Goal: Find specific page/section: Find specific page/section

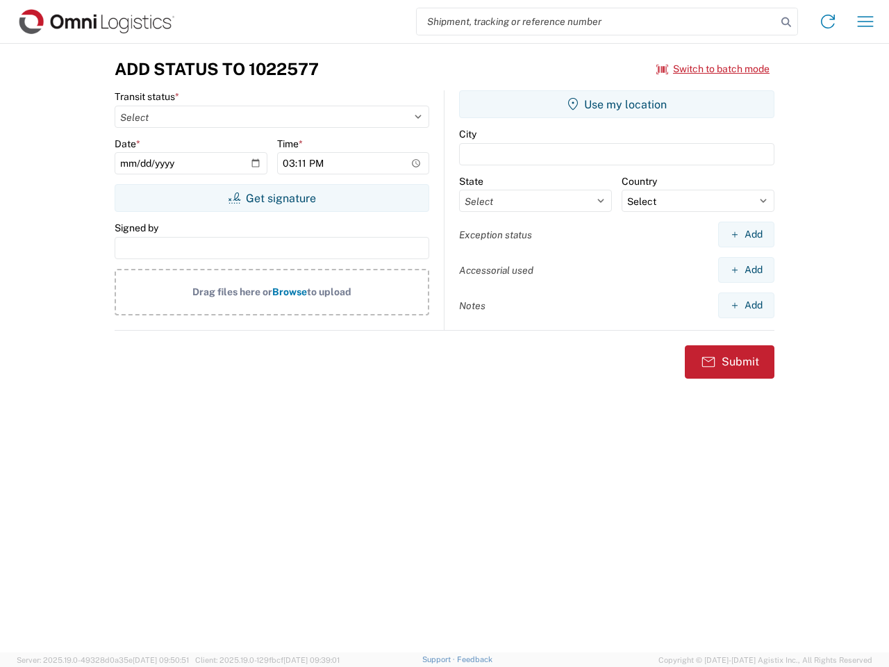
click at [597, 22] on input "search" at bounding box center [597, 21] width 360 height 26
click at [786, 22] on icon at bounding box center [786, 22] width 19 height 19
click at [828, 22] on icon at bounding box center [828, 21] width 22 height 22
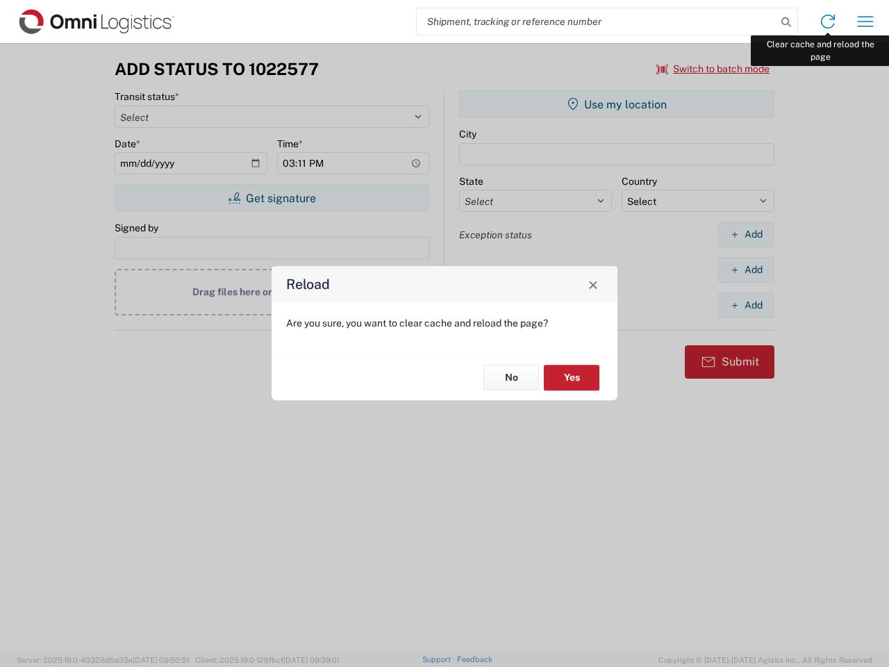
click at [866, 22] on div "Reload Are you sure, you want to clear cache and reload the page? No Yes" at bounding box center [444, 333] width 889 height 667
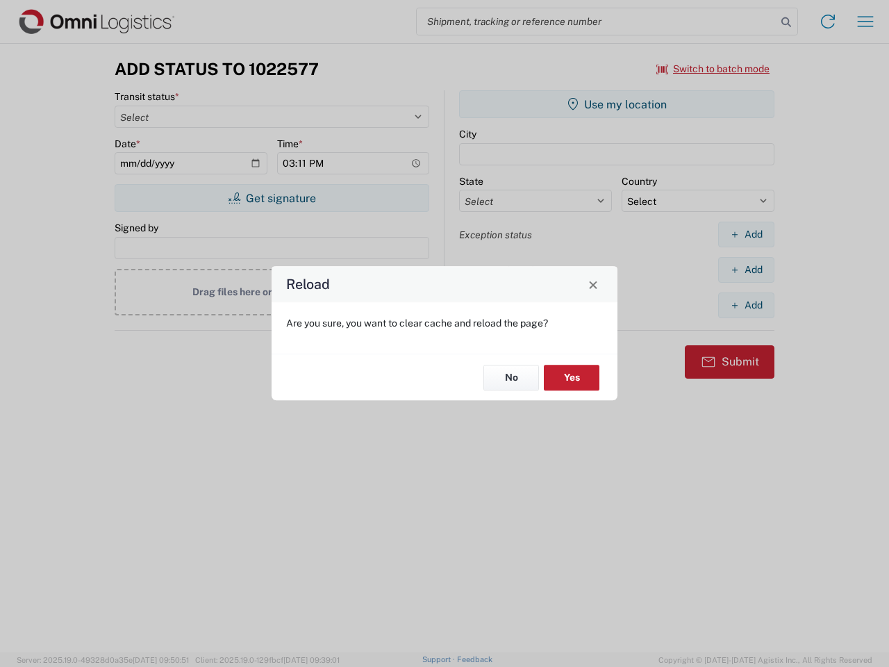
click at [713, 69] on div "Reload Are you sure, you want to clear cache and reload the page? No Yes" at bounding box center [444, 333] width 889 height 667
click at [272, 198] on div "Reload Are you sure, you want to clear cache and reload the page? No Yes" at bounding box center [444, 333] width 889 height 667
click at [617, 104] on div "Reload Are you sure, you want to clear cache and reload the page? No Yes" at bounding box center [444, 333] width 889 height 667
click at [746, 234] on div "Reload Are you sure, you want to clear cache and reload the page? No Yes" at bounding box center [444, 333] width 889 height 667
click at [746, 270] on div "Reload Are you sure, you want to clear cache and reload the page? No Yes" at bounding box center [444, 333] width 889 height 667
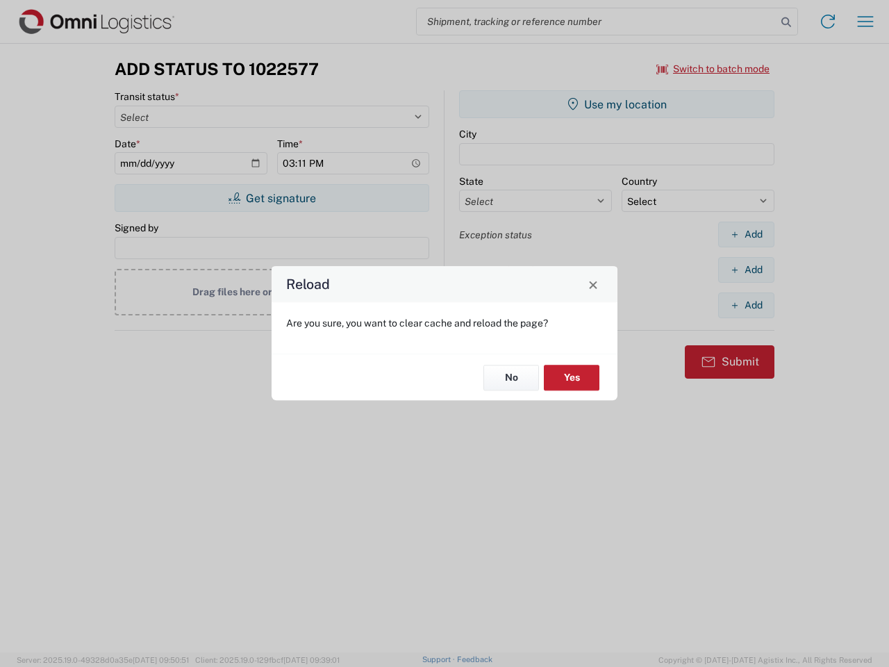
click at [746, 305] on div "Reload Are you sure, you want to clear cache and reload the page? No Yes" at bounding box center [444, 333] width 889 height 667
